Goal: Task Accomplishment & Management: Use online tool/utility

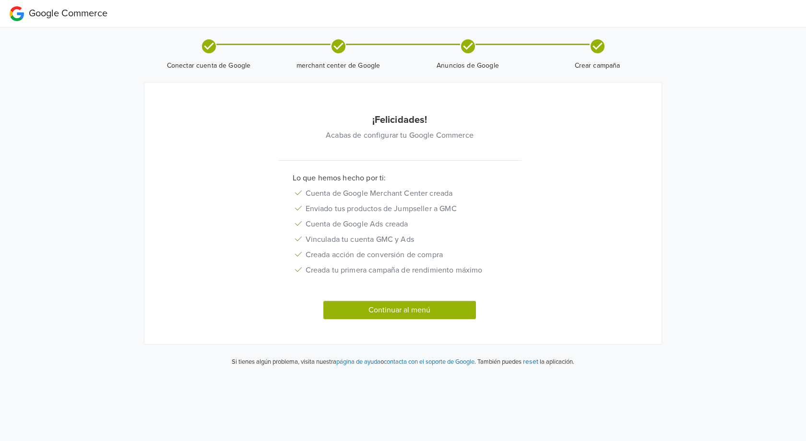
drag, startPoint x: 806, startPoint y: 95, endPoint x: 792, endPoint y: 185, distance: 90.3
click at [806, 140] on div "Google Commerce Conectar cuenta de Google merchant center de Google Anuncios de…" at bounding box center [403, 187] width 806 height 375
click at [381, 307] on button "Continuar al menú" at bounding box center [399, 310] width 153 height 18
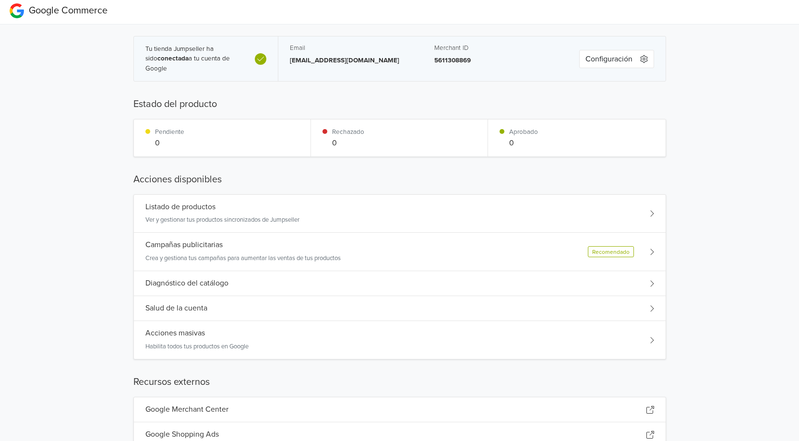
scroll to position [35, 0]
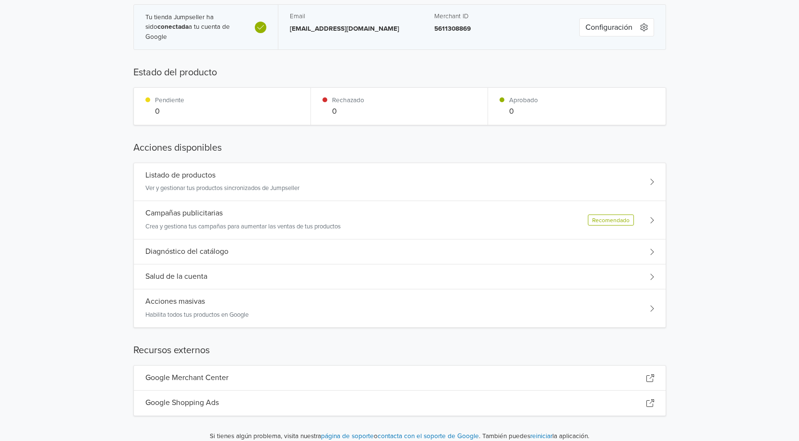
click at [617, 174] on div "Listado de productos Ver y gestionar tus productos sincronizados de Jumpseller" at bounding box center [400, 182] width 532 height 38
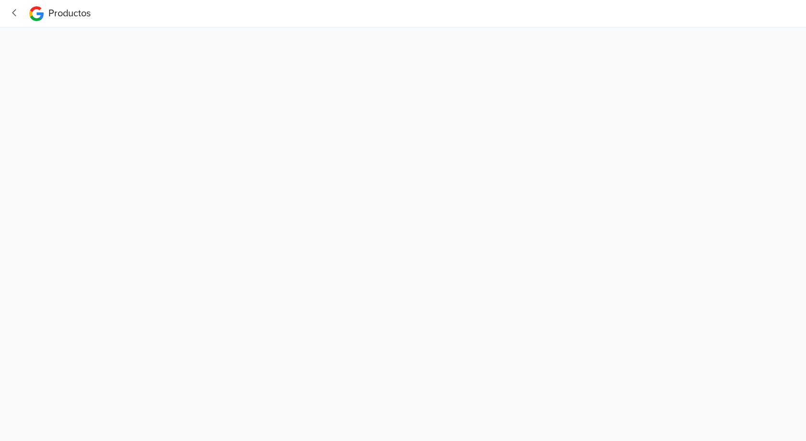
click at [11, 12] on icon "button" at bounding box center [14, 13] width 13 height 10
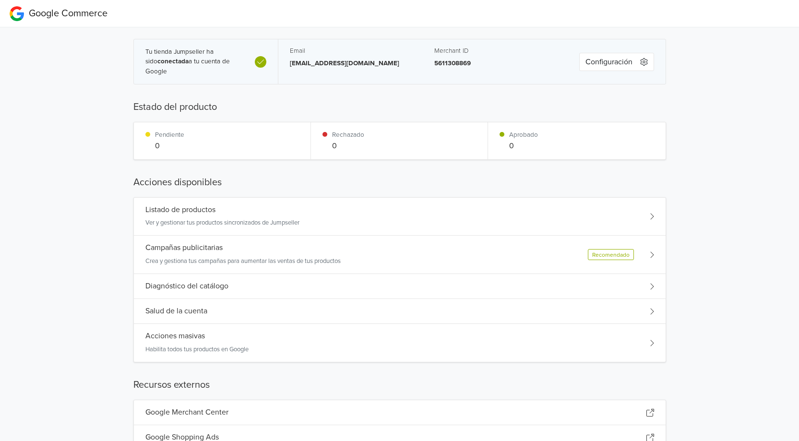
scroll to position [35, 0]
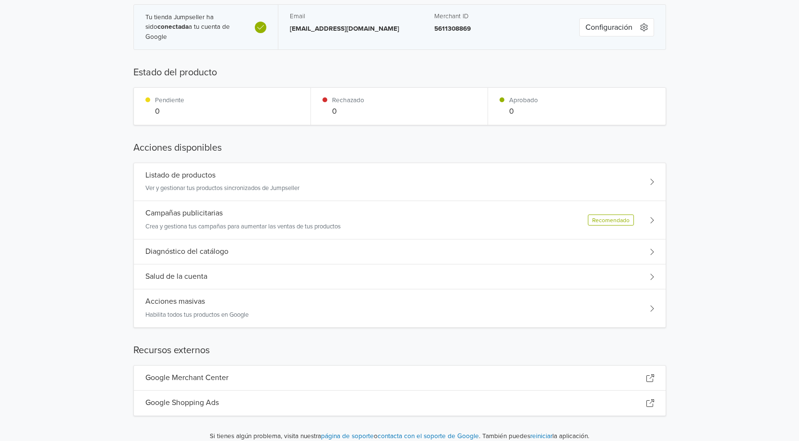
click at [173, 219] on div "Campañas publicitarias Crea y gestiona tus campañas para aumentar las ventas de…" at bounding box center [242, 220] width 195 height 23
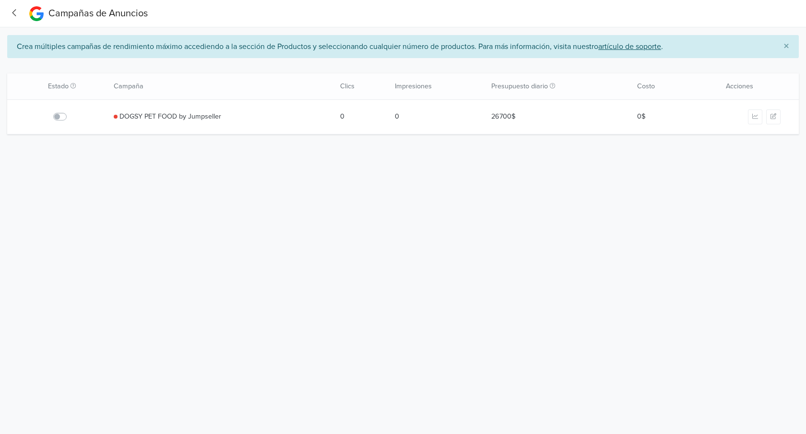
click at [18, 13] on icon "button" at bounding box center [14, 13] width 13 height 10
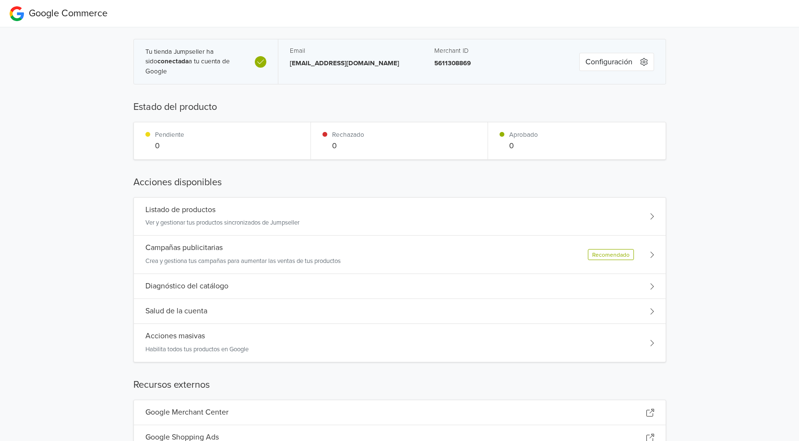
click at [292, 217] on div "Listado de productos Ver y gestionar tus productos sincronizados de Jumpseller" at bounding box center [222, 216] width 154 height 23
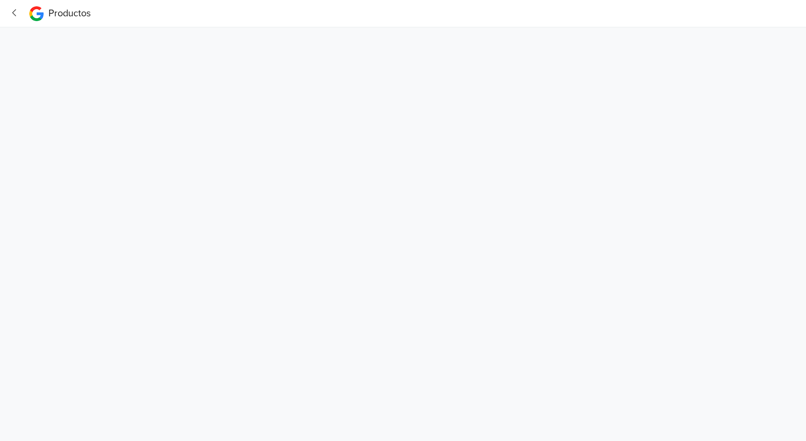
drag, startPoint x: 248, startPoint y: 161, endPoint x: 553, endPoint y: 222, distance: 311.2
click at [552, 31] on html "Productos" at bounding box center [403, 15] width 806 height 31
click at [480, 31] on html "Productos" at bounding box center [403, 15] width 806 height 31
click at [15, 15] on icon "button" at bounding box center [14, 12] width 4 height 7
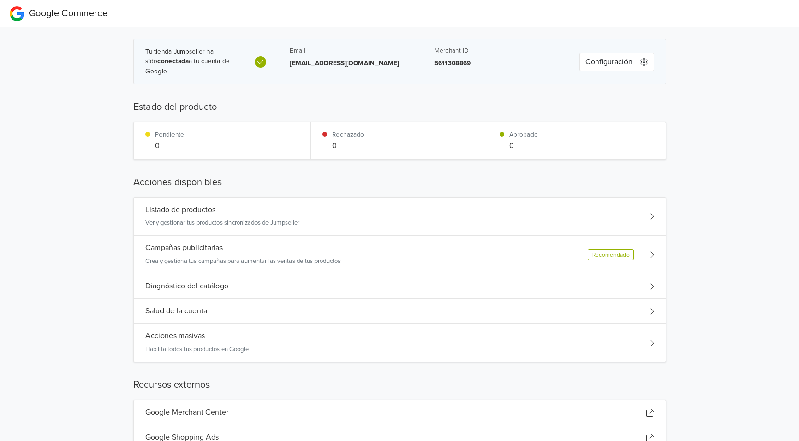
click at [222, 308] on div "Salud de la cuenta" at bounding box center [400, 311] width 532 height 25
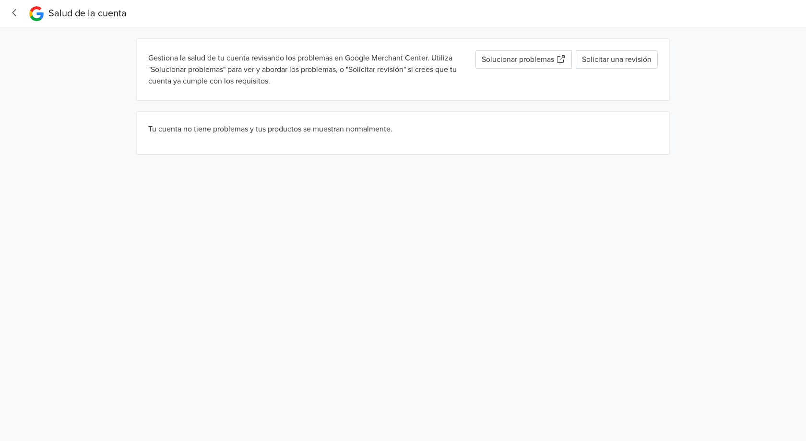
click at [33, 9] on div "Salud de la cuenta" at bounding box center [77, 13] width 97 height 19
click at [16, 11] on icon "button" at bounding box center [14, 13] width 13 height 10
